Goal: Transaction & Acquisition: Purchase product/service

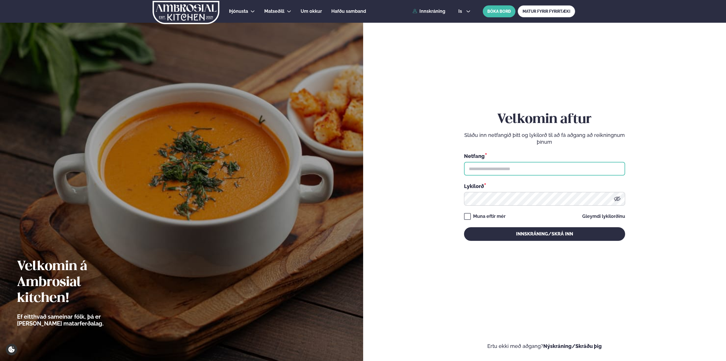
click at [479, 166] on input "text" at bounding box center [544, 169] width 161 height 14
type input "**********"
click at [464, 227] on button "Innskráning/Skrá inn" at bounding box center [544, 234] width 161 height 14
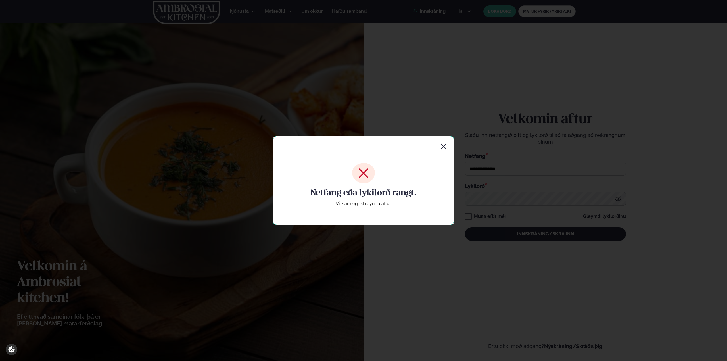
click at [449, 151] on div "Netfang eða lykilorð rangt. Vinsamlegast reyndu aftur" at bounding box center [364, 180] width 182 height 89
drag, startPoint x: 448, startPoint y: 148, endPoint x: 460, endPoint y: 152, distance: 11.9
click at [449, 149] on div "Netfang eða lykilorð rangt. Vinsamlegast reyndu aftur" at bounding box center [364, 180] width 182 height 89
drag, startPoint x: 444, startPoint y: 148, endPoint x: 503, endPoint y: 211, distance: 86.8
click at [444, 148] on icon "button" at bounding box center [443, 146] width 7 height 7
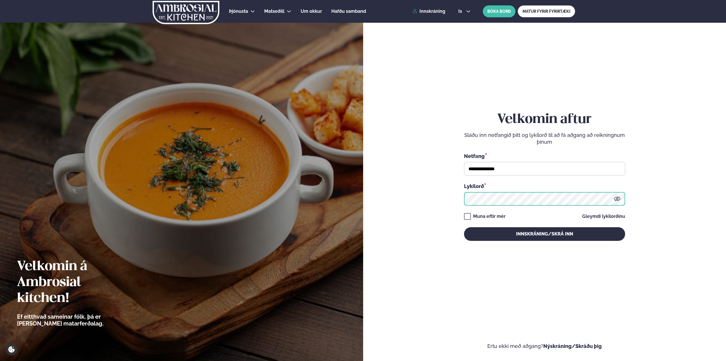
click at [464, 227] on button "Innskráning/Skrá inn" at bounding box center [544, 234] width 161 height 14
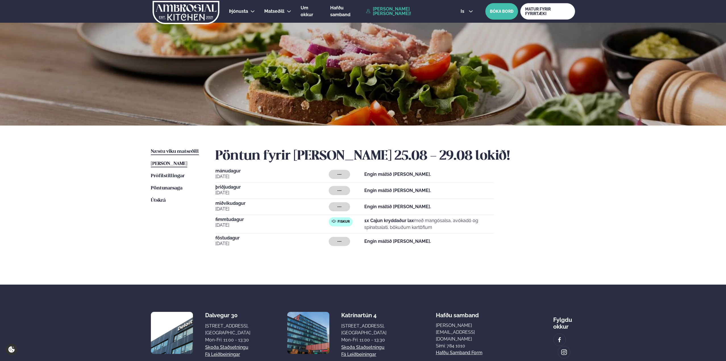
click at [181, 153] on span "Næstu viku matseðill" at bounding box center [175, 151] width 48 height 5
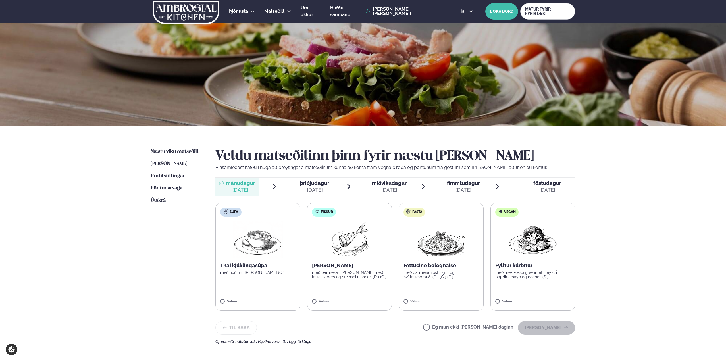
click at [396, 183] on span "miðvikudagur" at bounding box center [389, 183] width 35 height 6
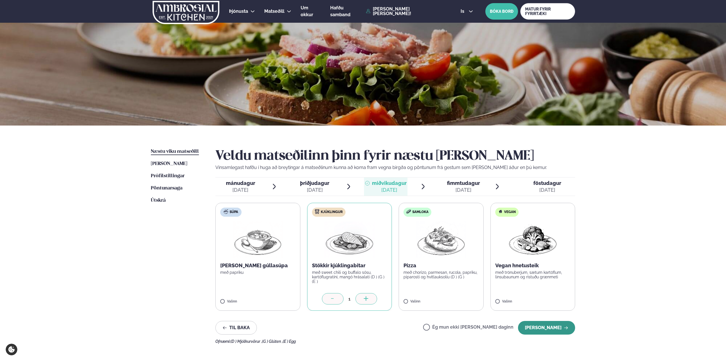
click at [536, 326] on button "[PERSON_NAME]" at bounding box center [546, 328] width 57 height 14
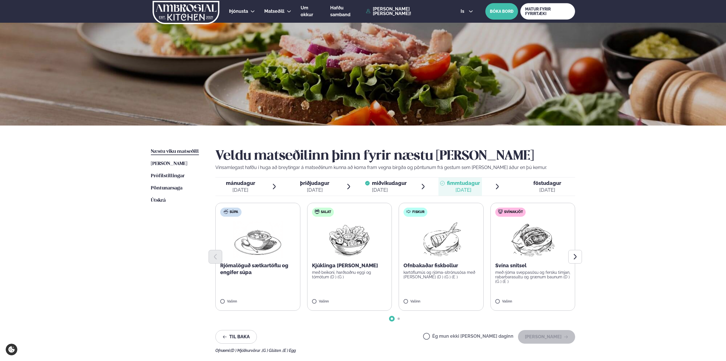
click at [327, 293] on label "Salat Kjúklinga [PERSON_NAME] með beikoni, harðsoðnu eggi og tómötum (D ) (G ) …" at bounding box center [349, 257] width 85 height 108
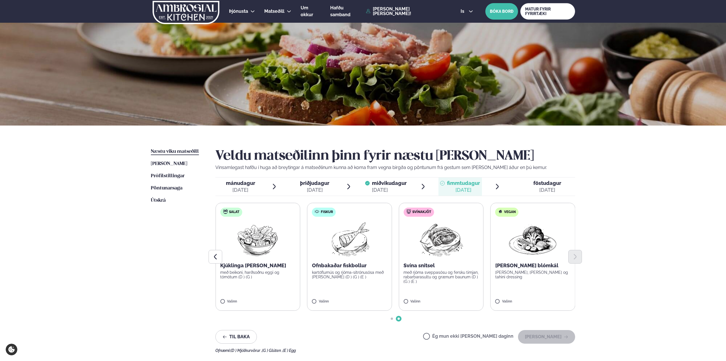
click at [255, 292] on label "Salat Kjúklinga [PERSON_NAME] með beikoni, harðsoðnu eggi og tómötum (D ) (G ) …" at bounding box center [257, 257] width 85 height 108
click at [537, 337] on button "[PERSON_NAME]" at bounding box center [546, 337] width 57 height 14
